Goal: Obtain resource: Download file/media

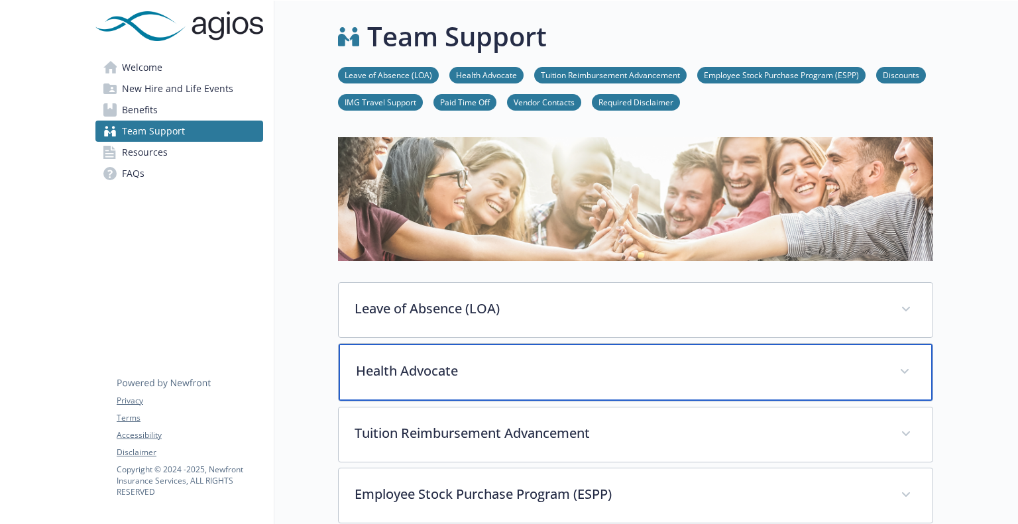
click at [639, 396] on div "Health Advocate" at bounding box center [636, 372] width 594 height 57
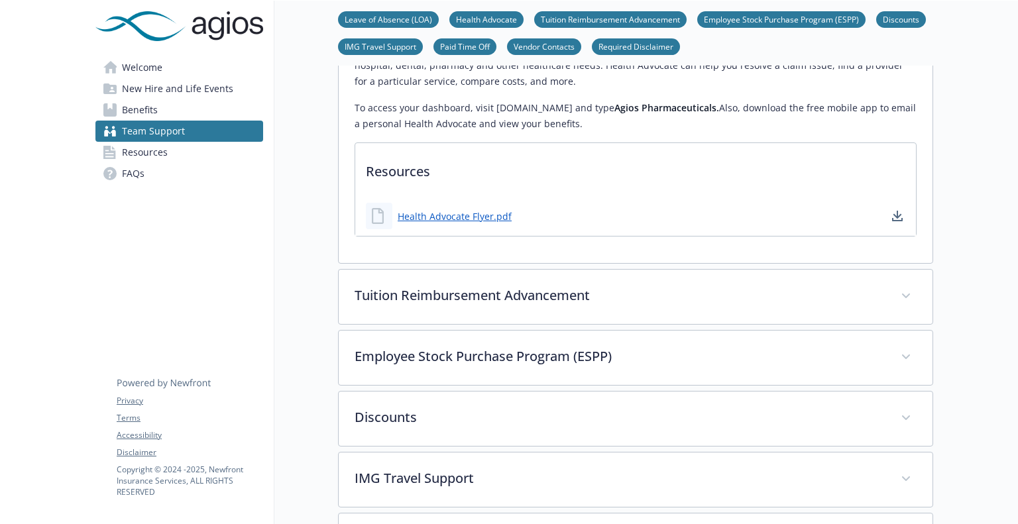
scroll to position [402, 0]
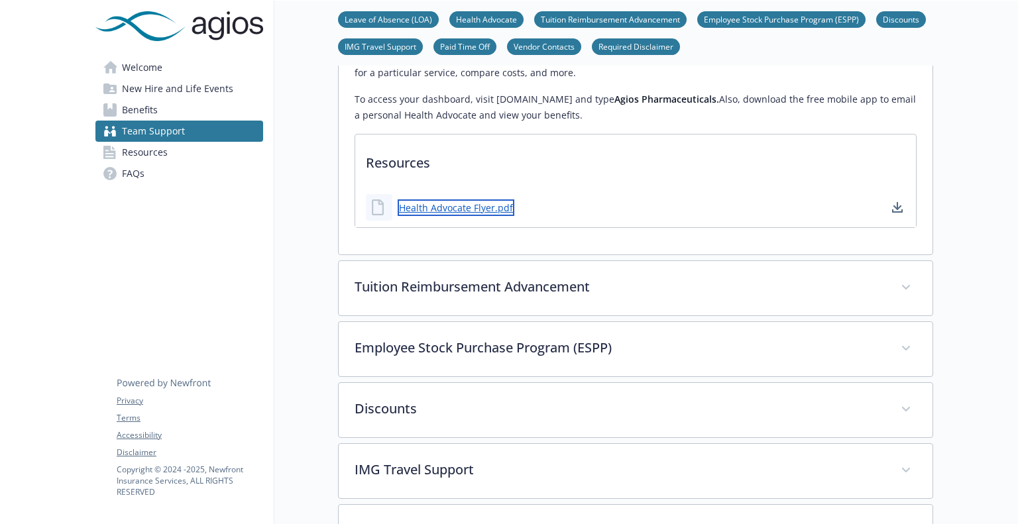
click at [435, 213] on link "Health Advocate Flyer.pdf" at bounding box center [456, 207] width 117 height 17
